Goal: Answer question/provide support: Answer question/provide support

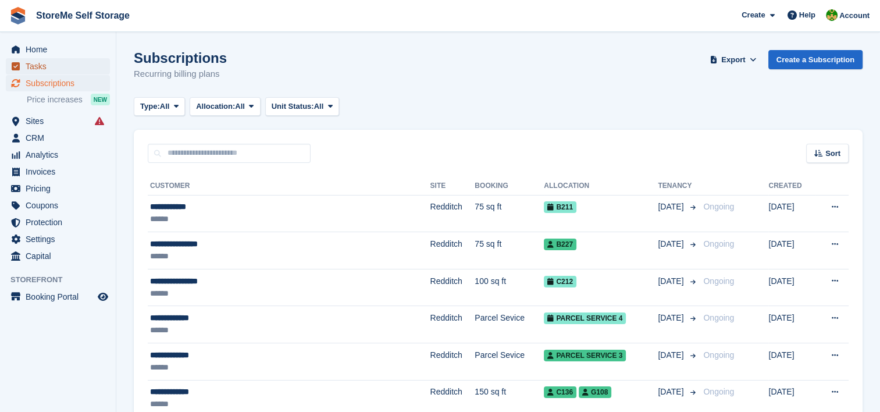
click at [42, 58] on span "Tasks" at bounding box center [61, 66] width 70 height 16
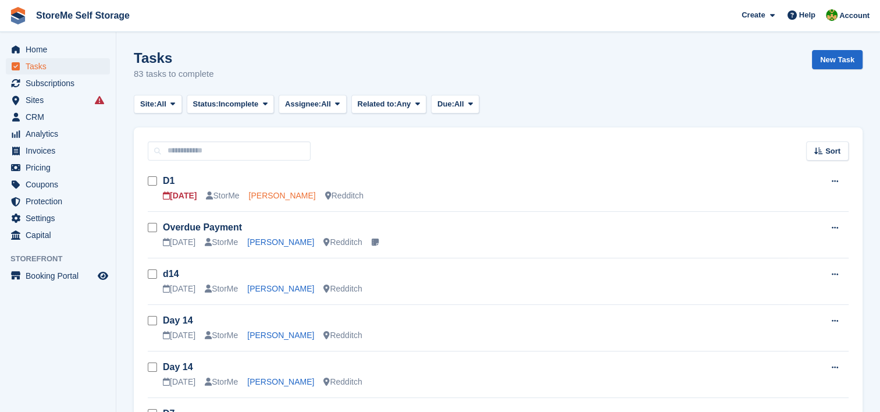
click at [277, 198] on link "[PERSON_NAME]" at bounding box center [282, 195] width 67 height 9
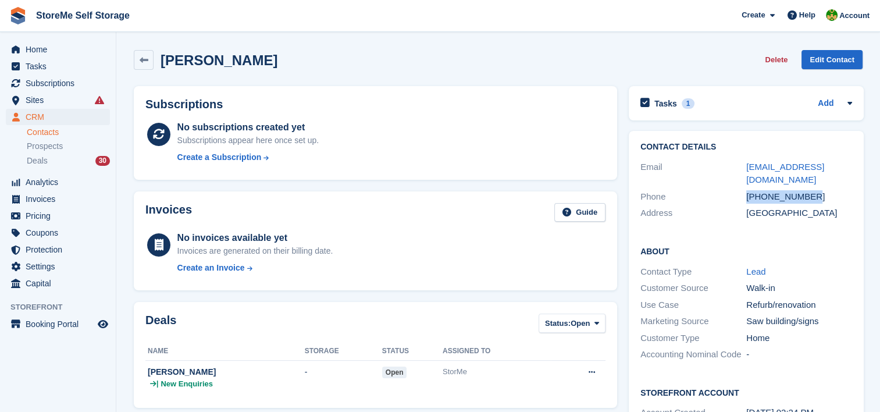
drag, startPoint x: 815, startPoint y: 182, endPoint x: 747, endPoint y: 185, distance: 68.2
click at [747, 190] on div "[PHONE_NUMBER]" at bounding box center [800, 196] width 106 height 13
copy div "[PHONE_NUMBER]"
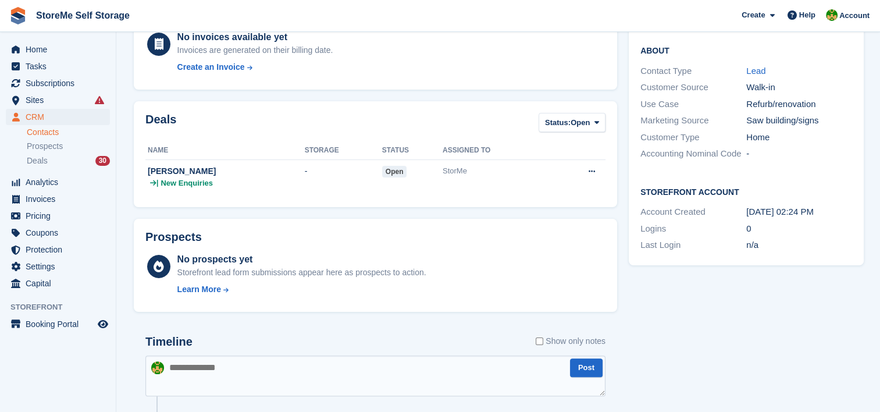
scroll to position [291, 0]
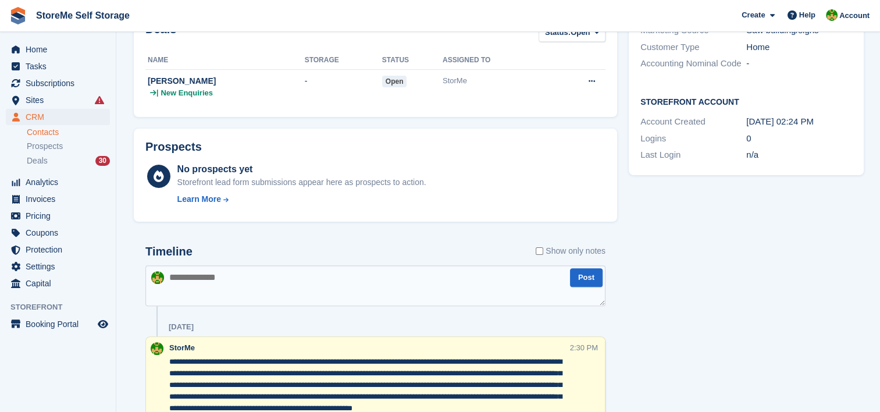
click at [254, 281] on textarea at bounding box center [375, 285] width 460 height 41
type textarea "*"
type textarea "**********"
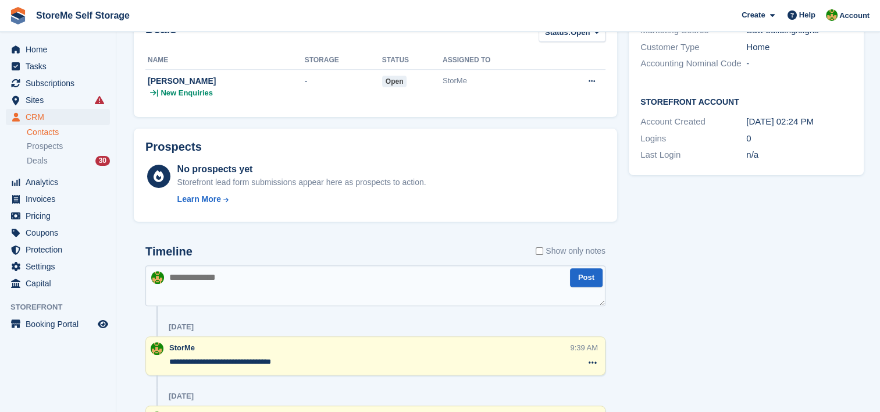
scroll to position [0, 0]
